Goal: Task Accomplishment & Management: Complete application form

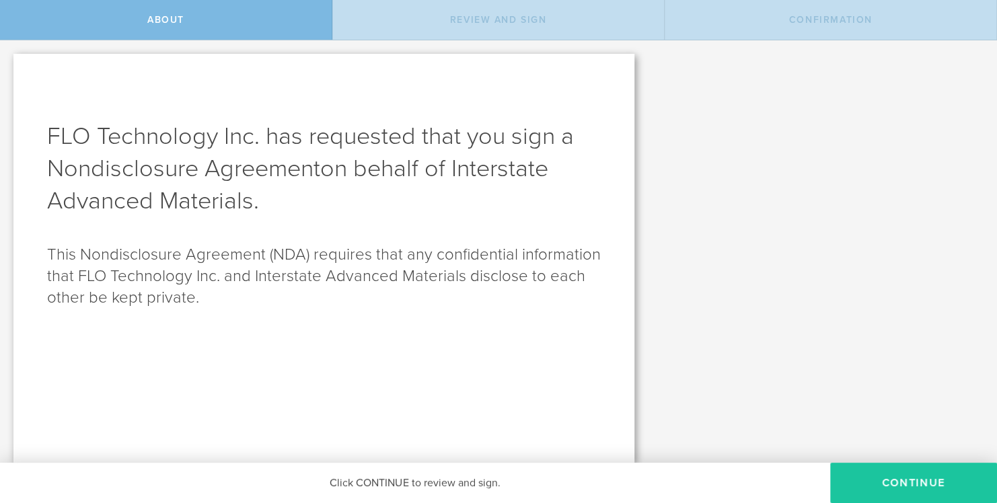
click at [926, 486] on button "Continue" at bounding box center [913, 483] width 167 height 40
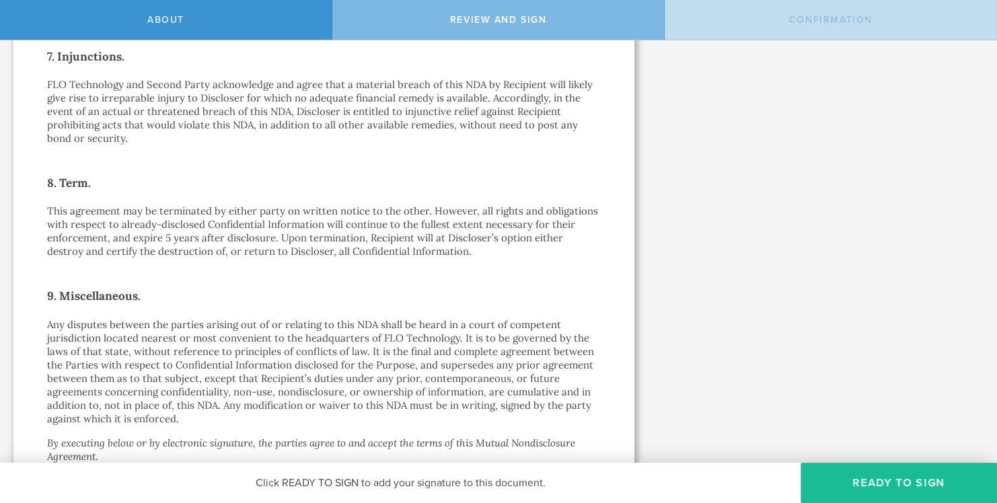
scroll to position [942, 0]
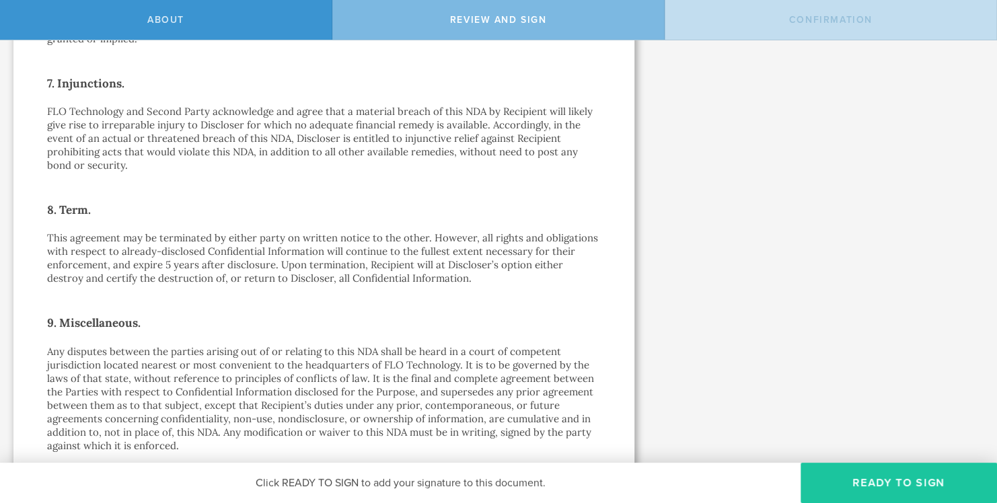
click at [878, 487] on button "Ready to Sign" at bounding box center [899, 483] width 196 height 40
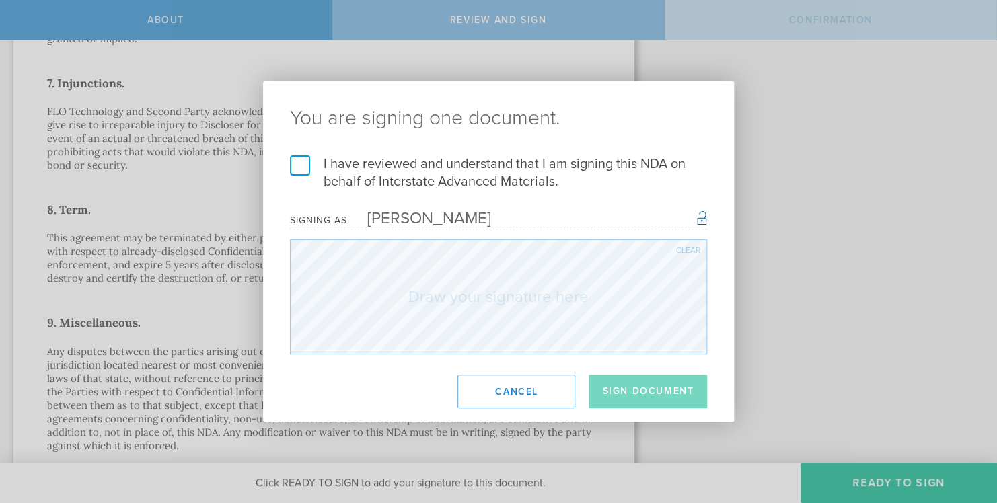
click at [300, 164] on label "I have reviewed and understand that I am signing this NDA on behalf of Intersta…" at bounding box center [498, 172] width 417 height 35
click at [0, 0] on input "I have reviewed and understand that I am signing this NDA on behalf of Intersta…" at bounding box center [0, 0] width 0 height 0
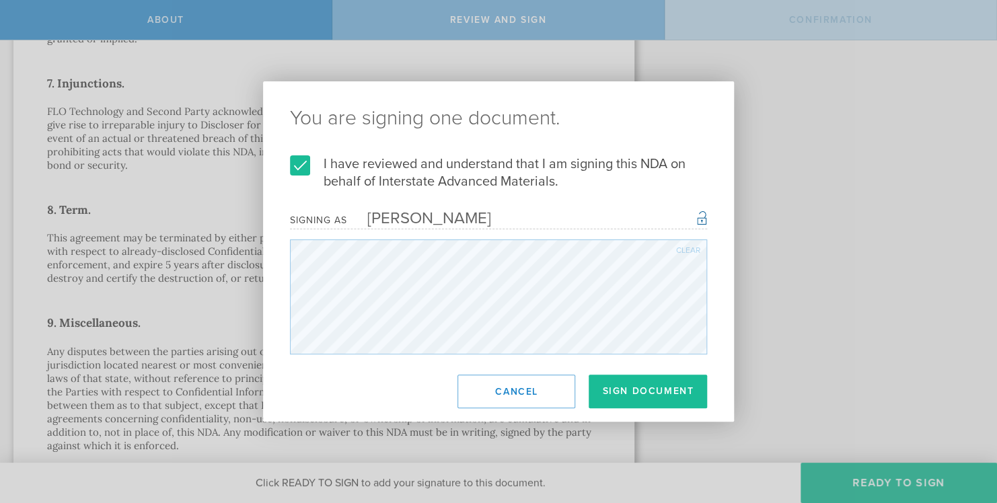
click at [695, 250] on div "Clear" at bounding box center [688, 250] width 24 height 8
click at [15, 250] on div "You are signing one document. I have reviewed and understand that I am signing …" at bounding box center [498, 251] width 997 height 503
click at [32, 231] on div "You are signing one document. I have reviewed and understand that I am signing …" at bounding box center [498, 251] width 997 height 503
click at [651, 398] on button "Sign Document" at bounding box center [648, 392] width 118 height 34
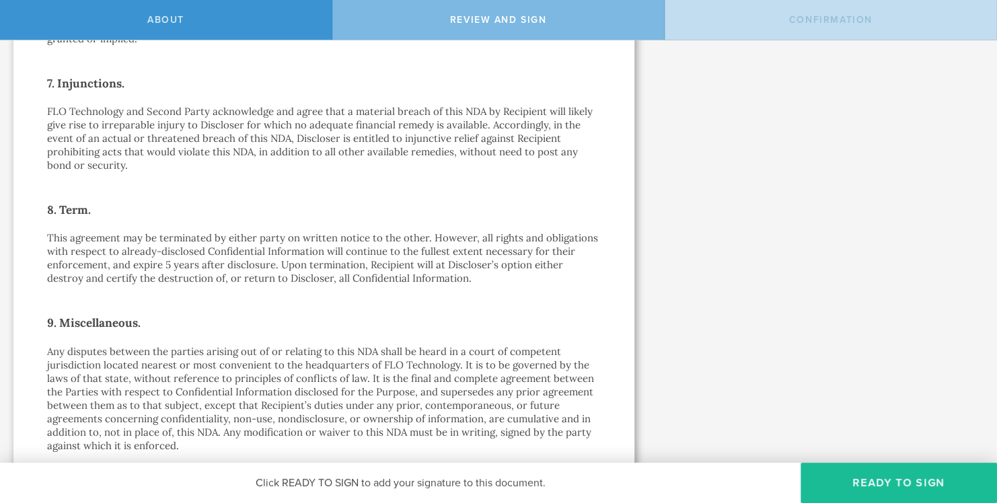
scroll to position [0, 0]
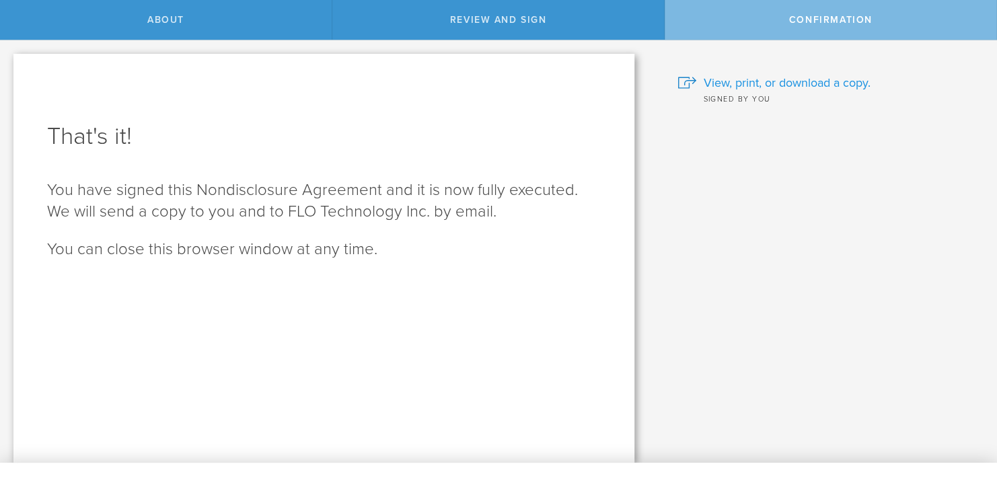
click at [810, 86] on span "View, print, or download a copy." at bounding box center [786, 82] width 167 height 17
